Goal: Task Accomplishment & Management: Use online tool/utility

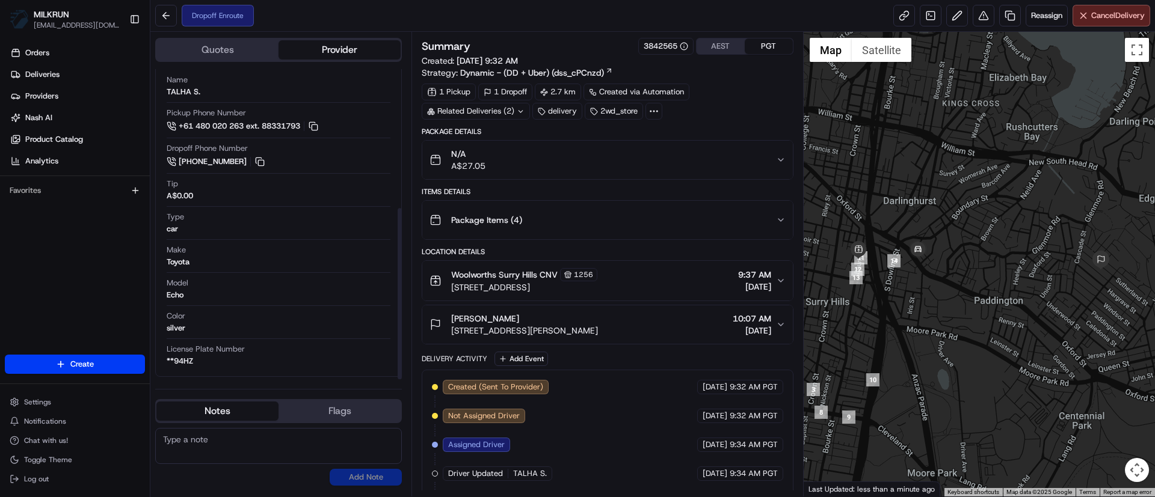
scroll to position [116, 0]
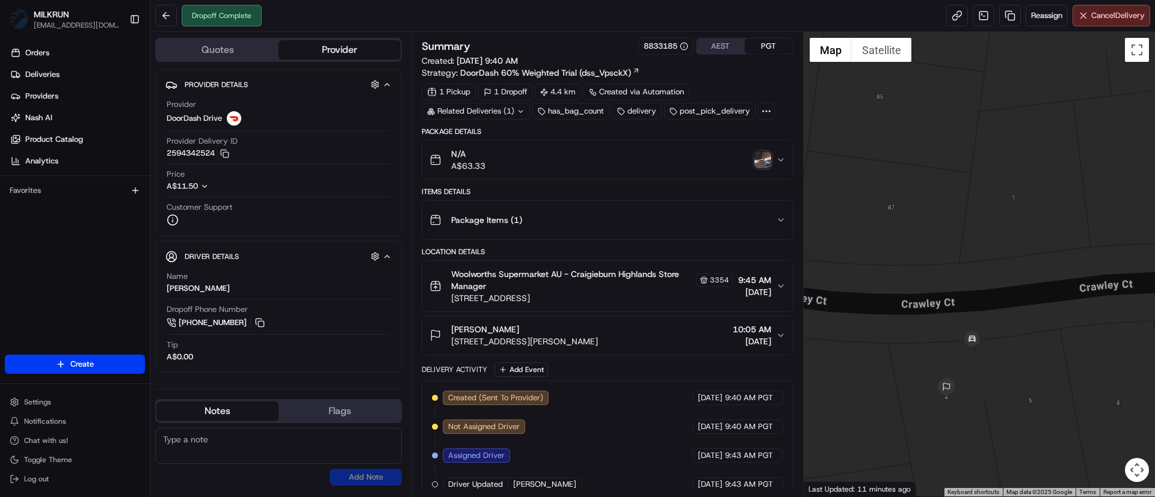
click at [757, 163] on img "button" at bounding box center [762, 160] width 17 height 17
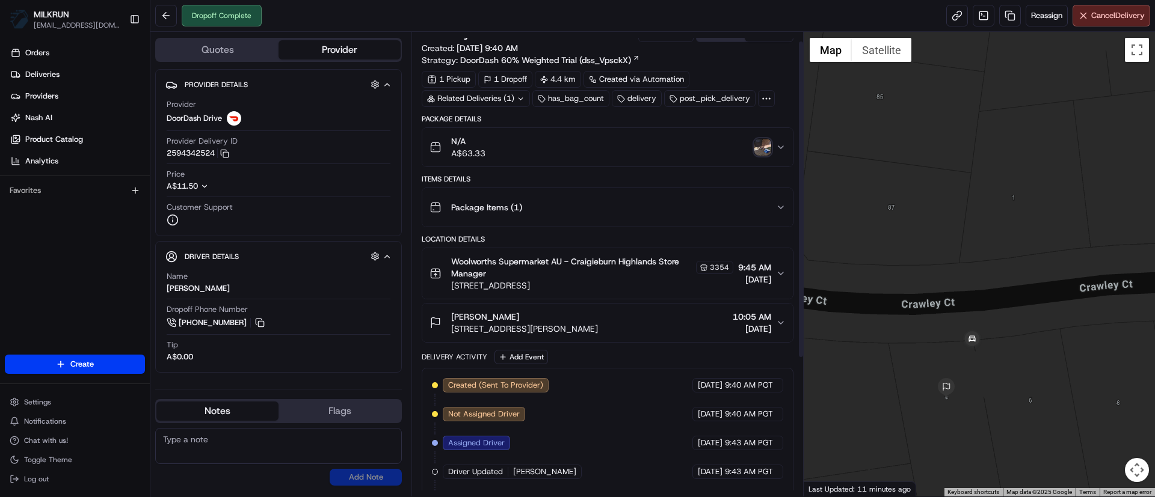
scroll to position [14, 0]
click at [635, 325] on div "makalya Montague 4 Crawley Ct, Craigieburn, VIC 3064, AU 10:05 AM 20/08/2025" at bounding box center [602, 322] width 346 height 24
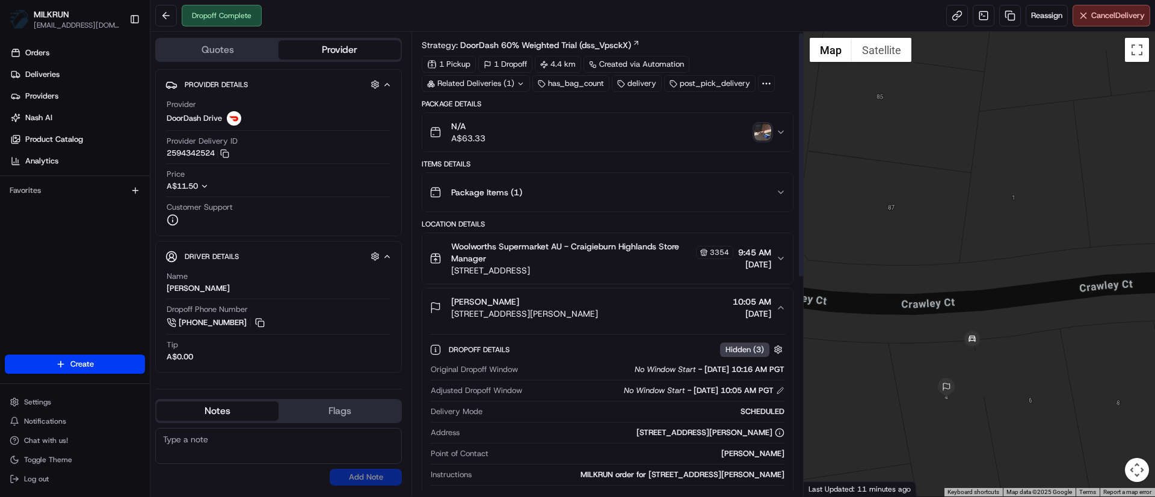
scroll to position [2, 0]
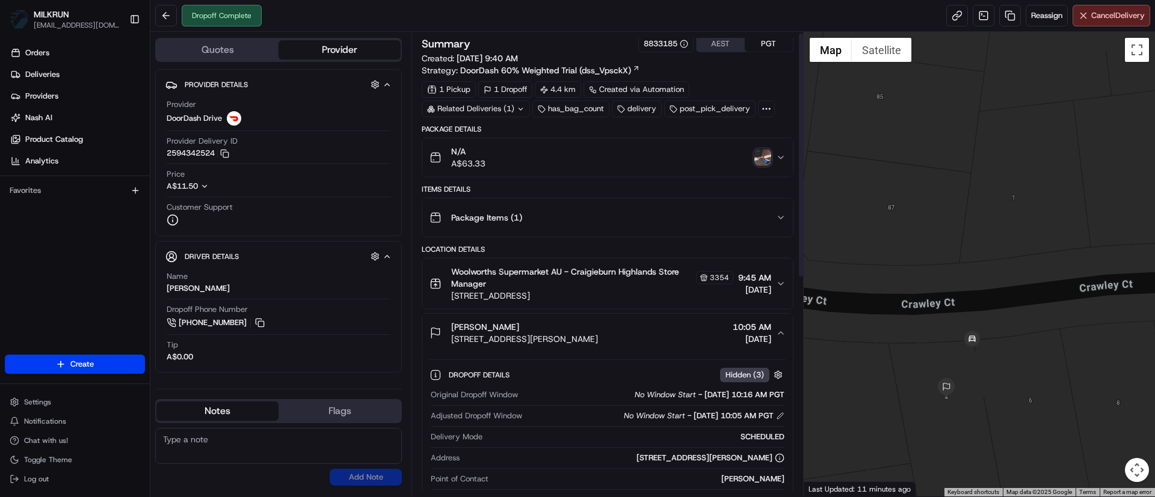
click at [761, 153] on img "button" at bounding box center [762, 157] width 17 height 17
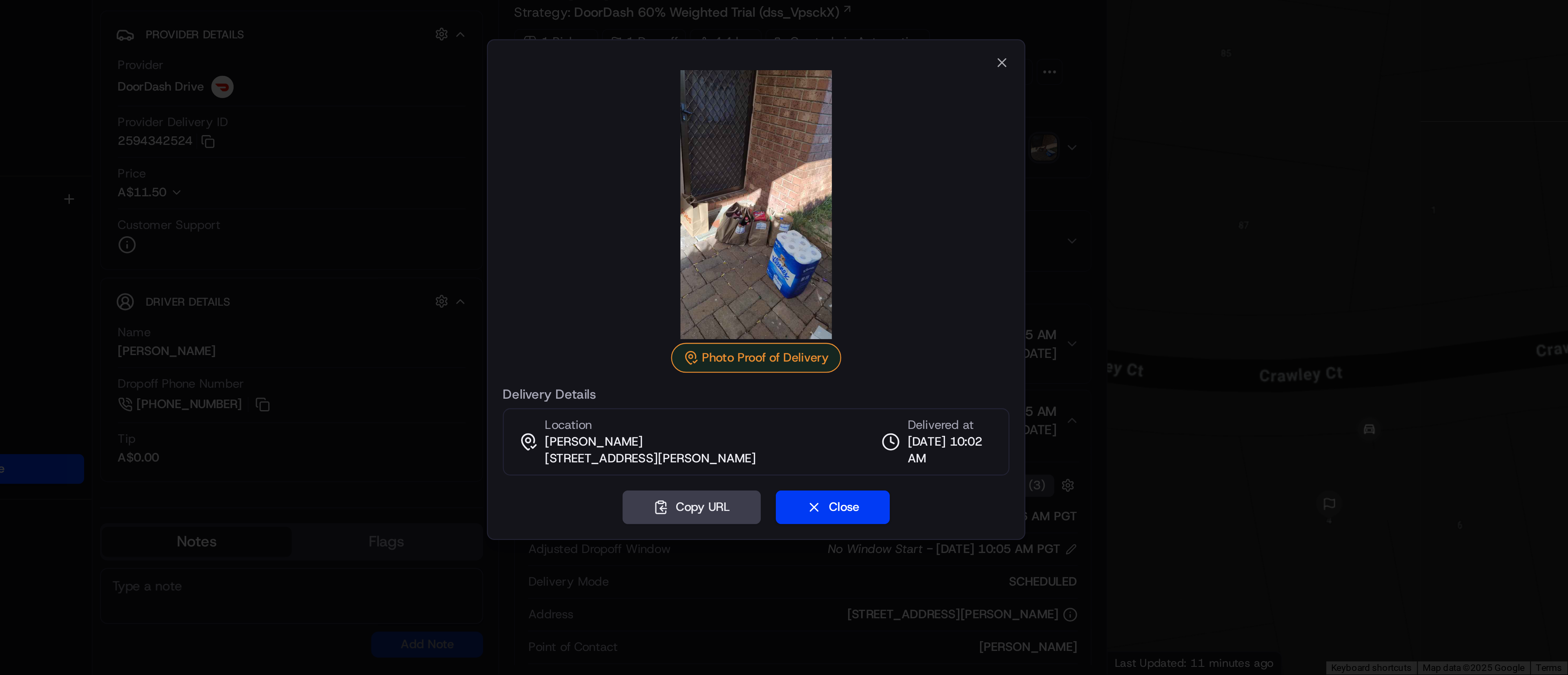
scroll to position [0, 0]
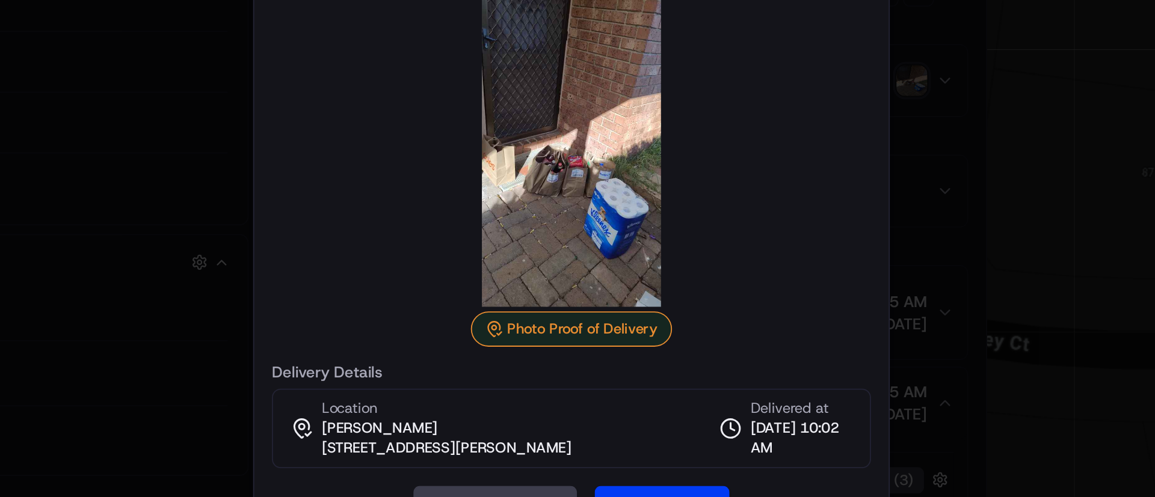
click at [689, 164] on div at bounding box center [577, 194] width 326 height 173
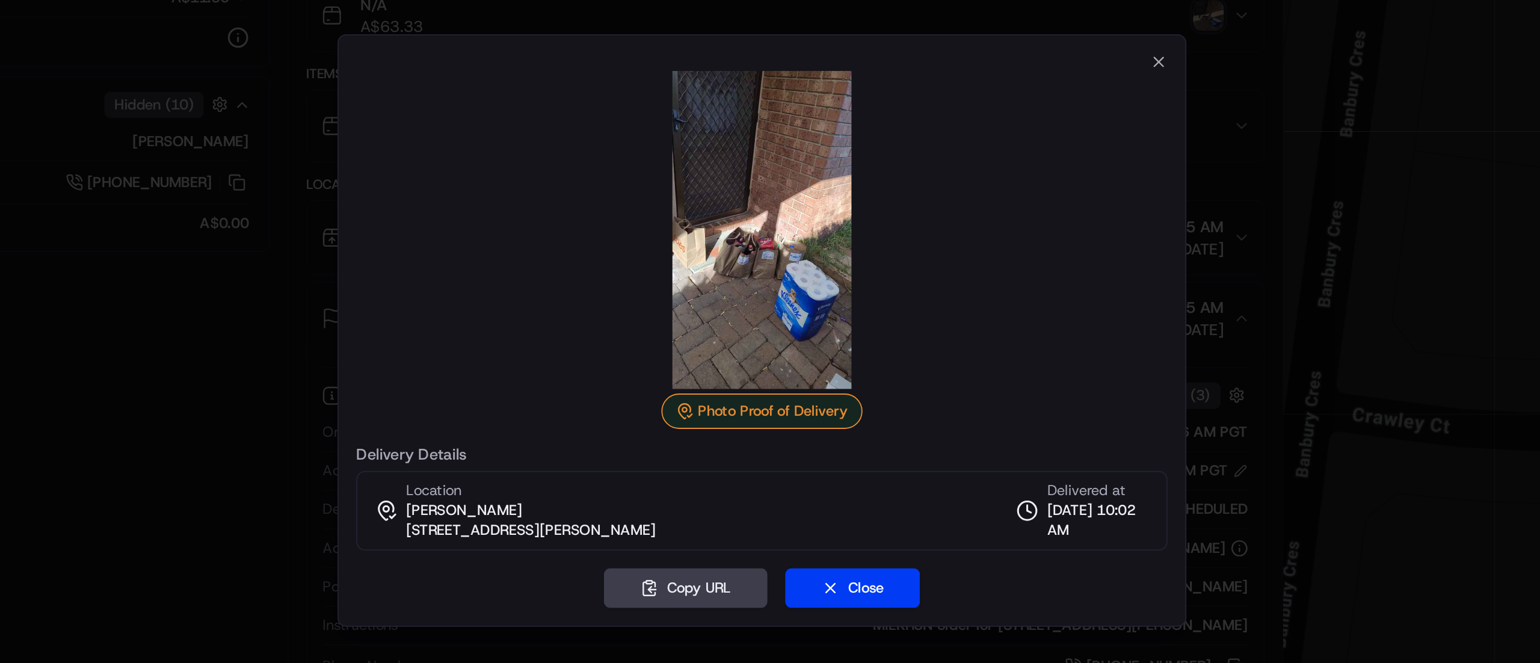
click at [449, 267] on div at bounding box center [770, 331] width 1540 height 663
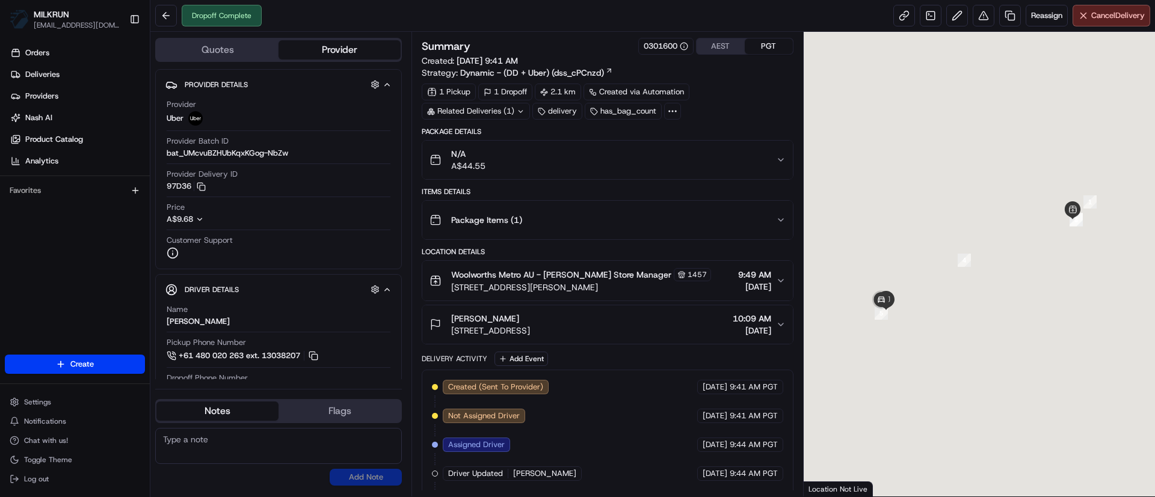
scroll to position [174, 0]
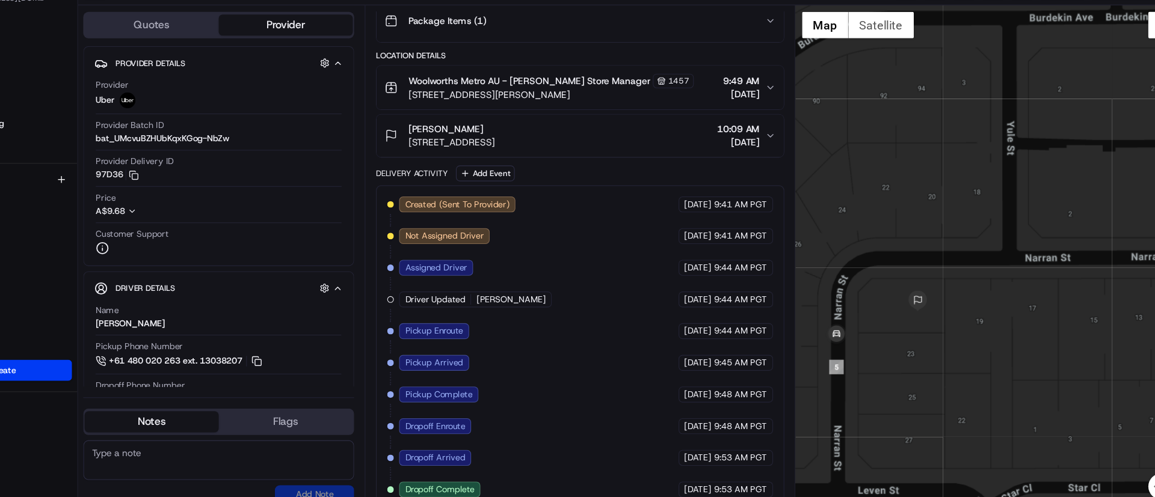
drag, startPoint x: 887, startPoint y: 306, endPoint x: 953, endPoint y: 226, distance: 103.8
click at [953, 226] on div at bounding box center [980, 264] width 352 height 465
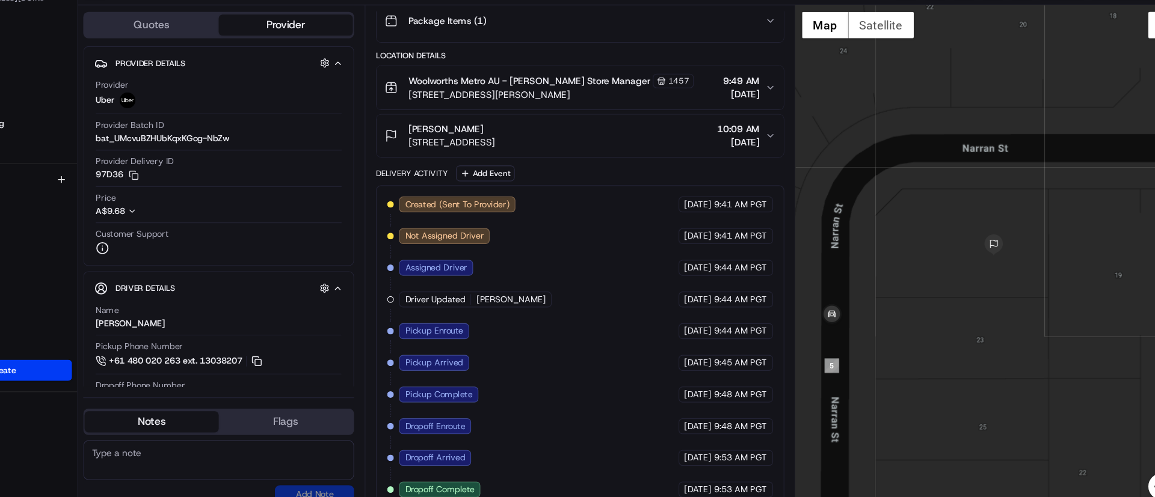
scroll to position [0, 0]
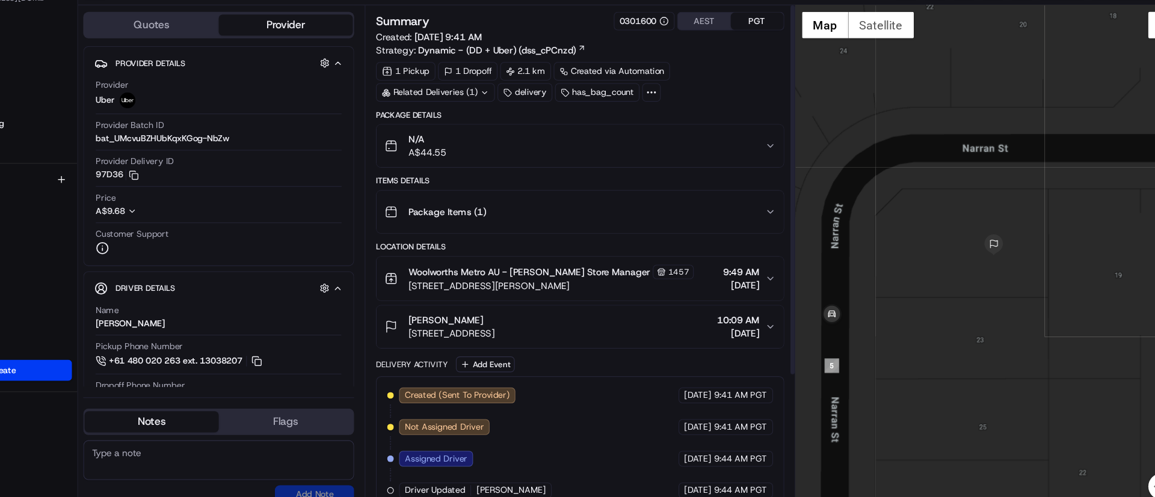
click at [505, 164] on div "N/A A$44.55" at bounding box center [602, 160] width 346 height 24
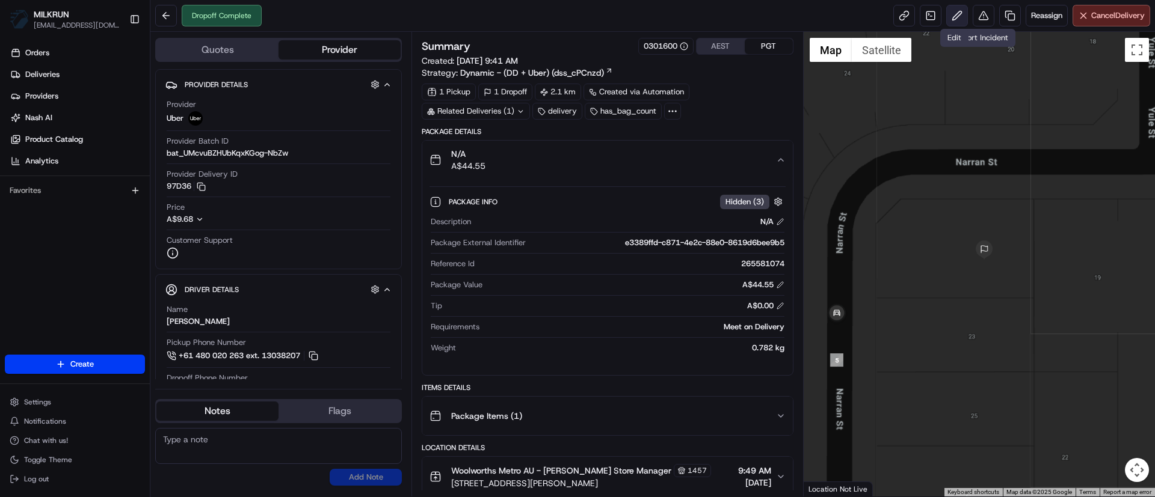
click at [963, 9] on button at bounding box center [957, 16] width 22 height 22
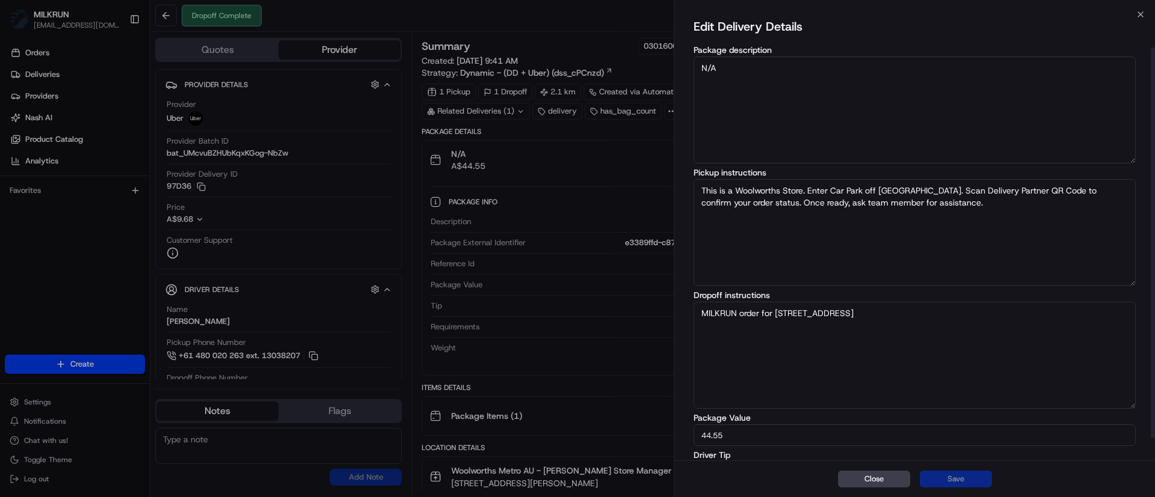
drag, startPoint x: 547, startPoint y: 215, endPoint x: 586, endPoint y: 198, distance: 41.8
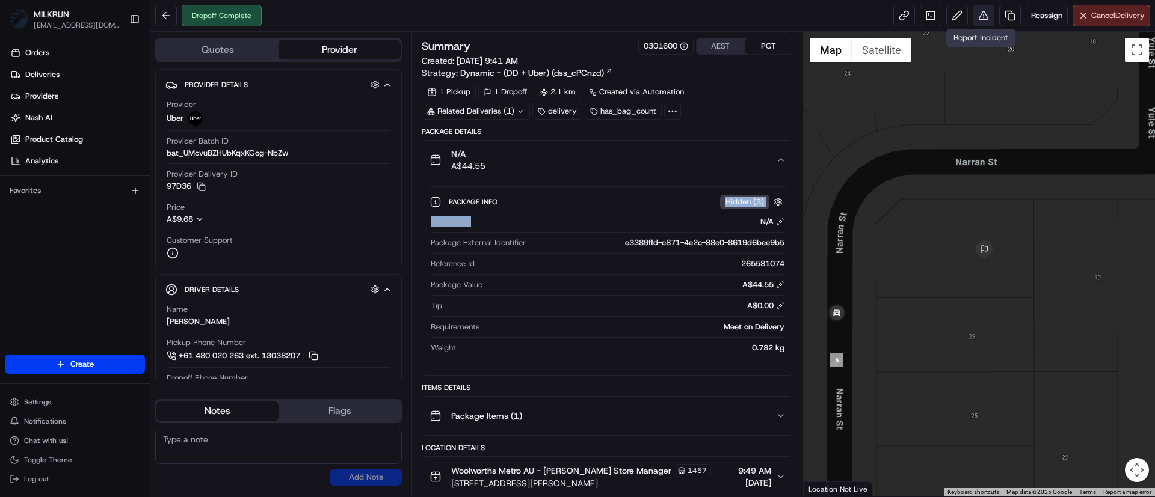
click at [986, 17] on button at bounding box center [984, 16] width 22 height 22
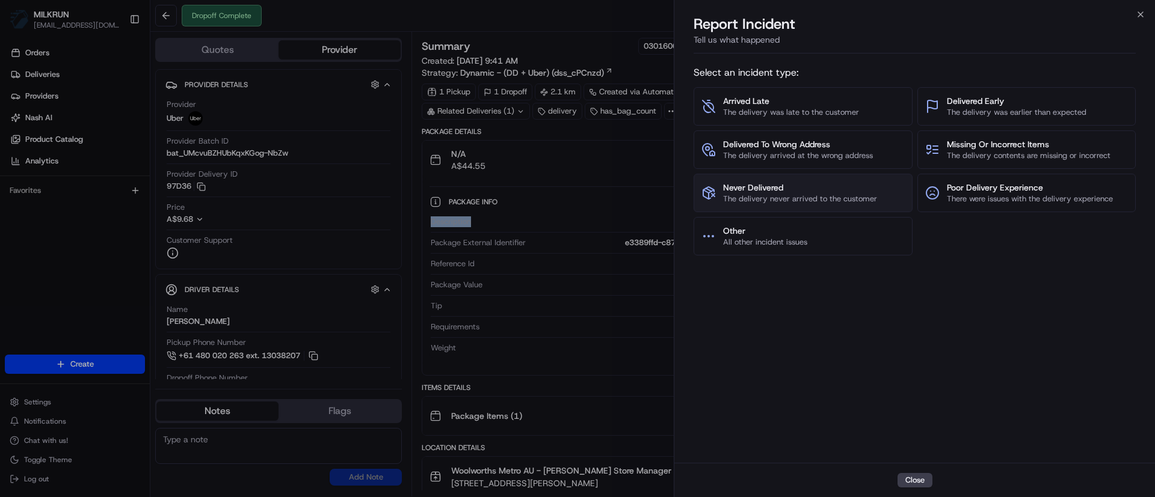
click at [828, 191] on span "Never Delivered" at bounding box center [800, 188] width 154 height 12
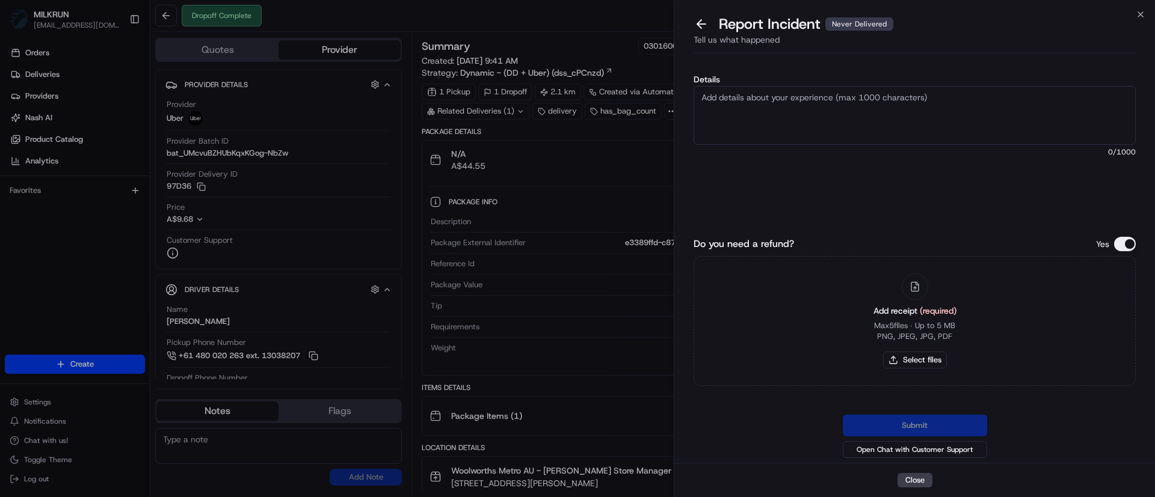
click at [819, 135] on textarea "Details" at bounding box center [914, 115] width 442 height 59
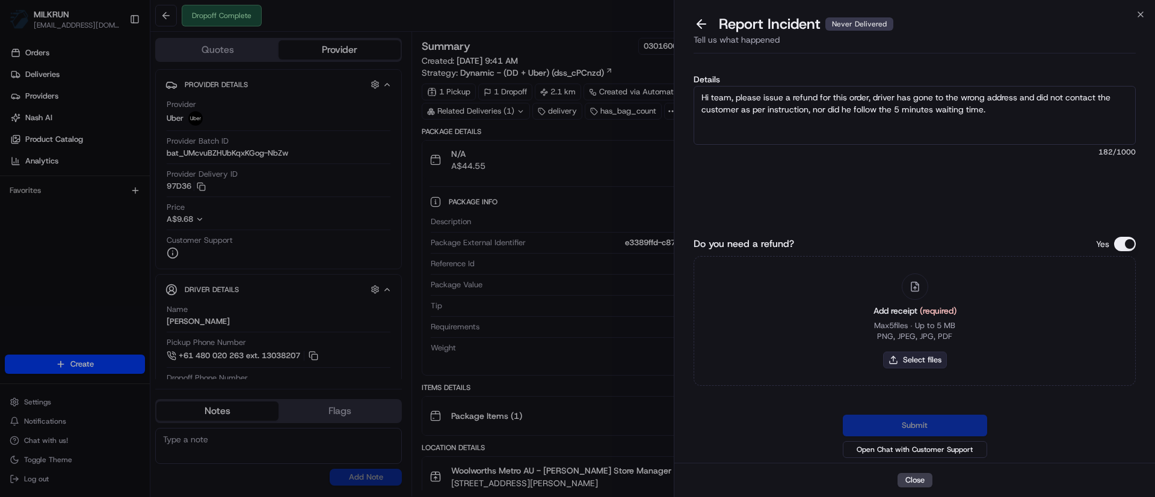
type textarea "Hi team, please issue a refund for this order, driver has gone to the wrong add…"
click at [938, 361] on button "Select files" at bounding box center [915, 360] width 64 height 17
type input "C:\fakepath\Kamilla.png"
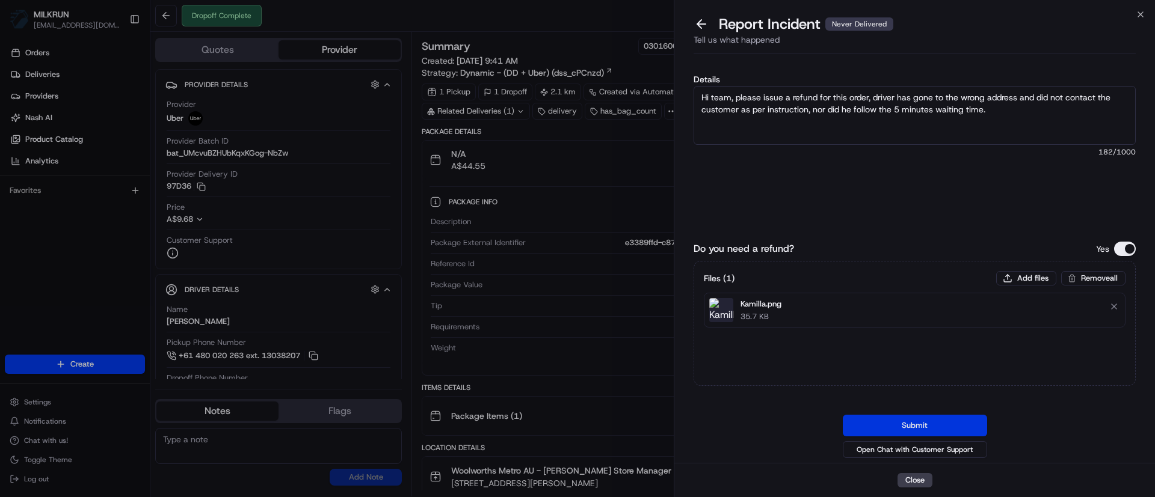
click at [926, 422] on button "Submit" at bounding box center [915, 426] width 144 height 22
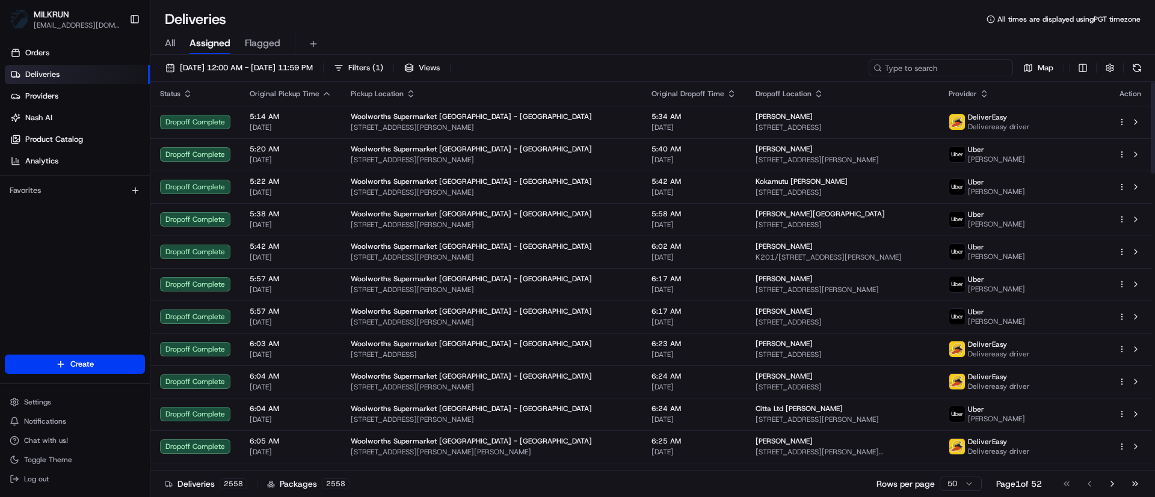
click at [980, 69] on input at bounding box center [941, 68] width 144 height 17
paste input "9f237c38-4429-437e-9c2e-26662bc56b3b"
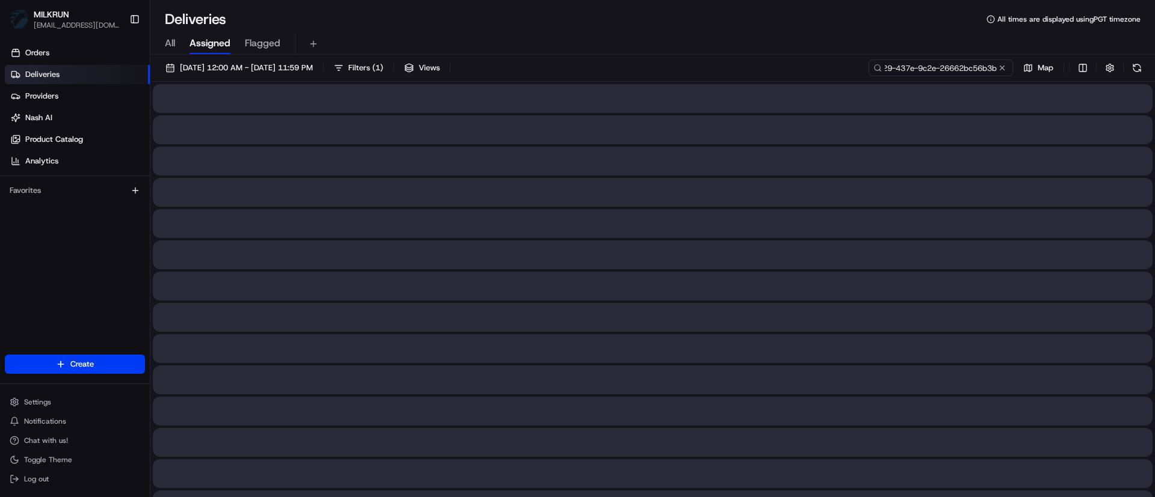
type input "9f237c38-4429-437e-9c2e-26662bc56b3b"
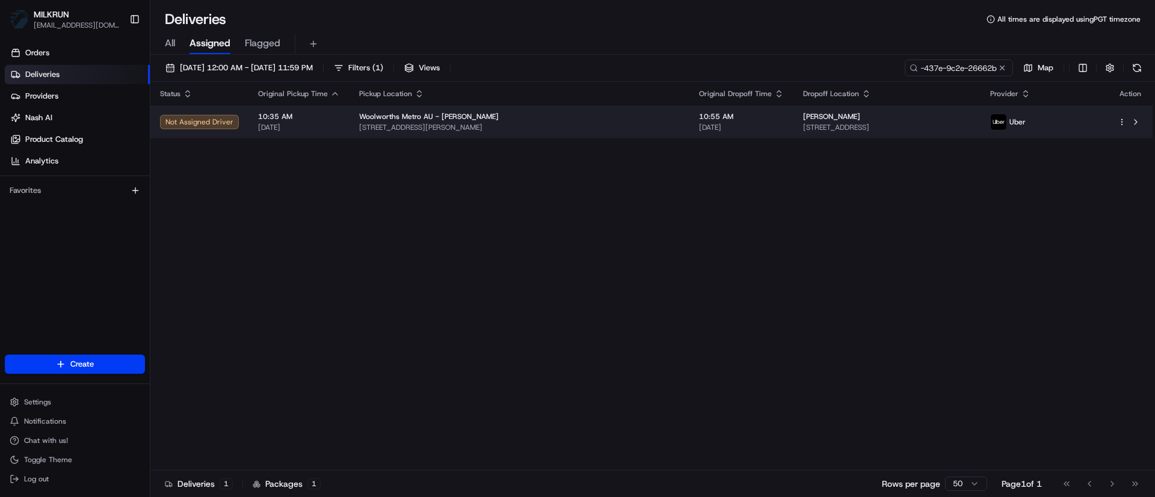
click at [803, 123] on span "[STREET_ADDRESS]" at bounding box center [887, 128] width 168 height 10
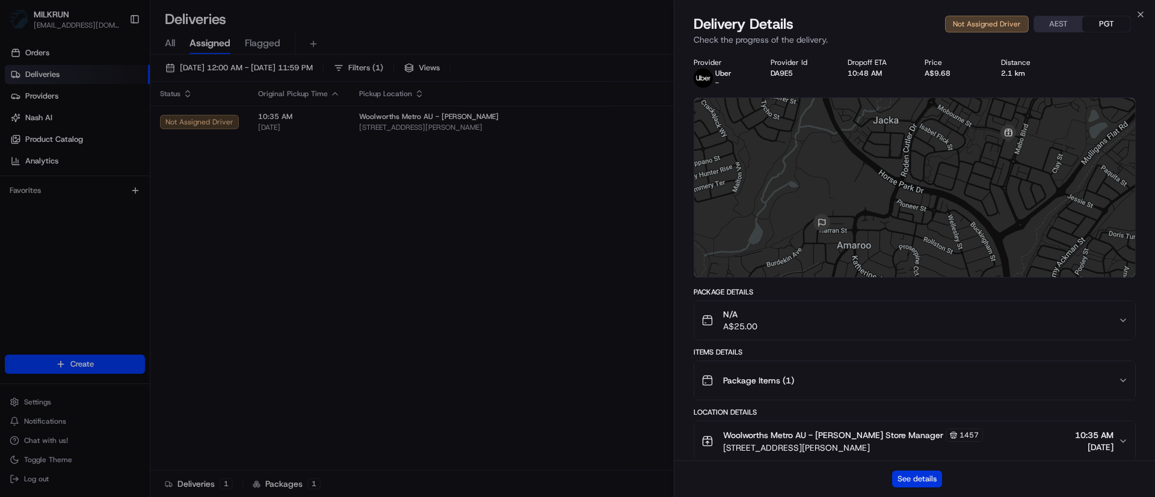
click at [931, 474] on button "See details" at bounding box center [917, 479] width 50 height 17
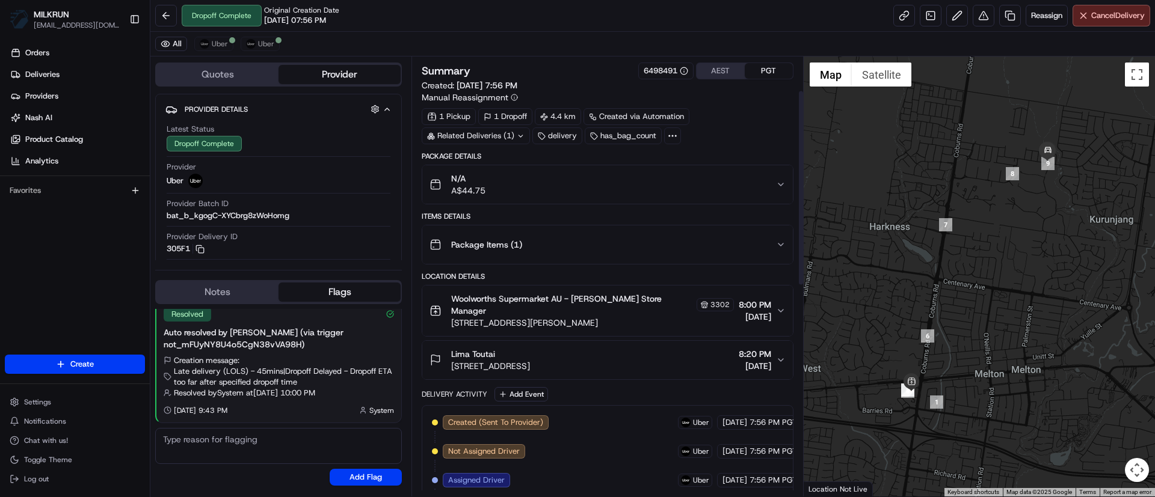
scroll to position [545, 0]
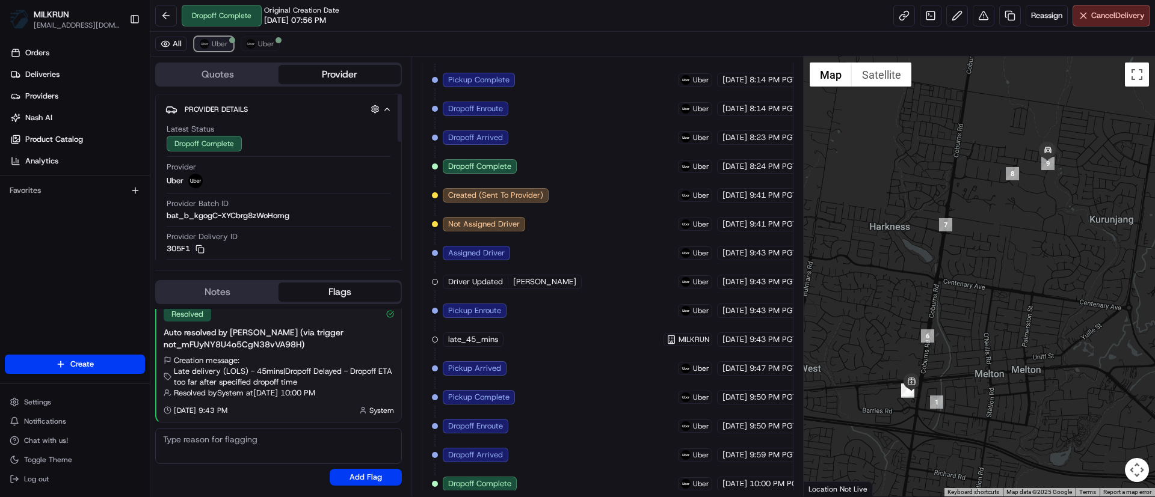
click at [226, 47] on span "Uber" at bounding box center [220, 44] width 16 height 10
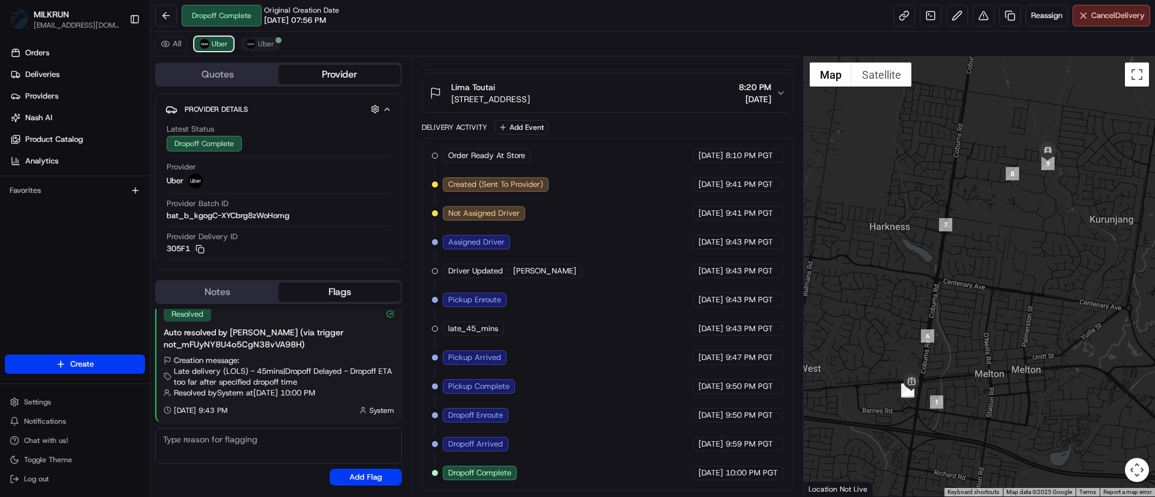
scroll to position [256, 0]
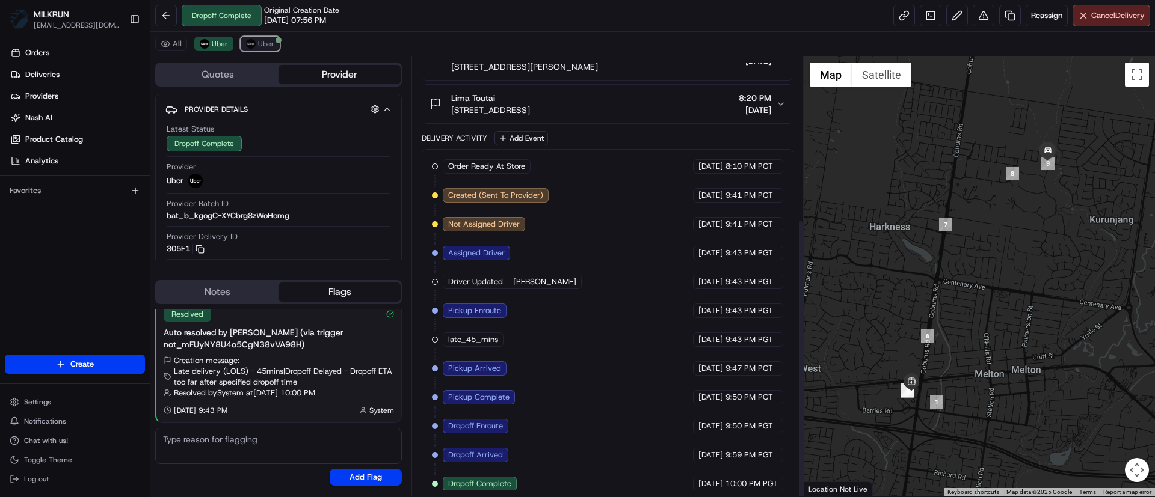
click at [269, 41] on span "Uber" at bounding box center [266, 44] width 16 height 10
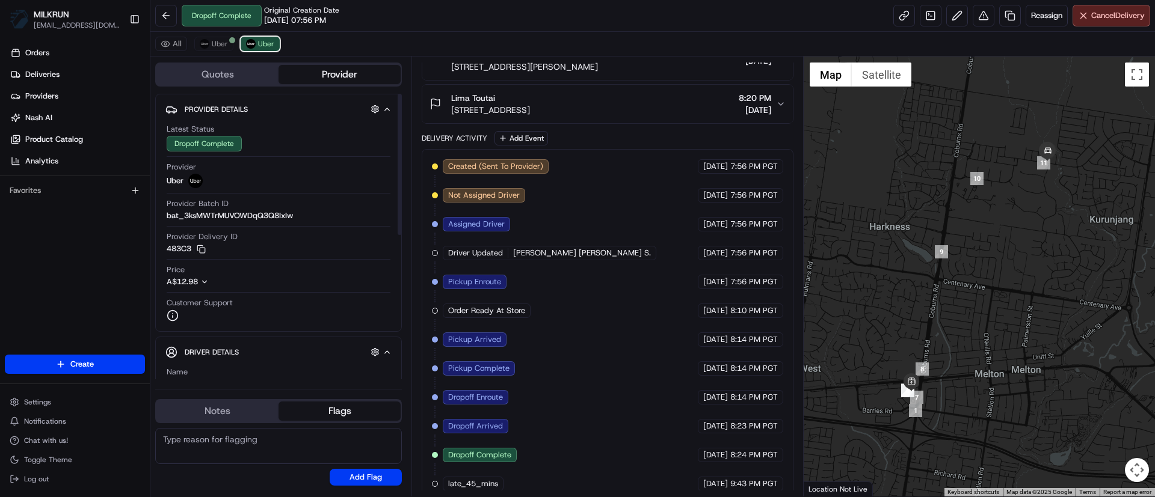
scroll to position [0, 0]
